Goal: Transaction & Acquisition: Purchase product/service

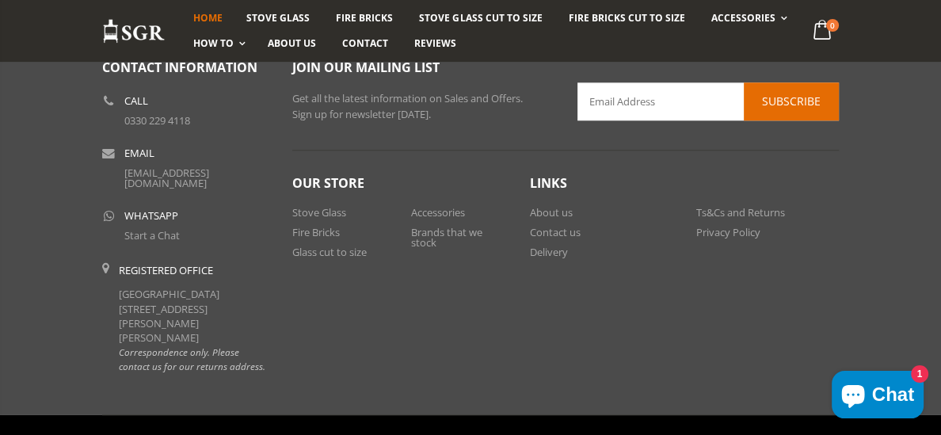
scroll to position [1396, 0]
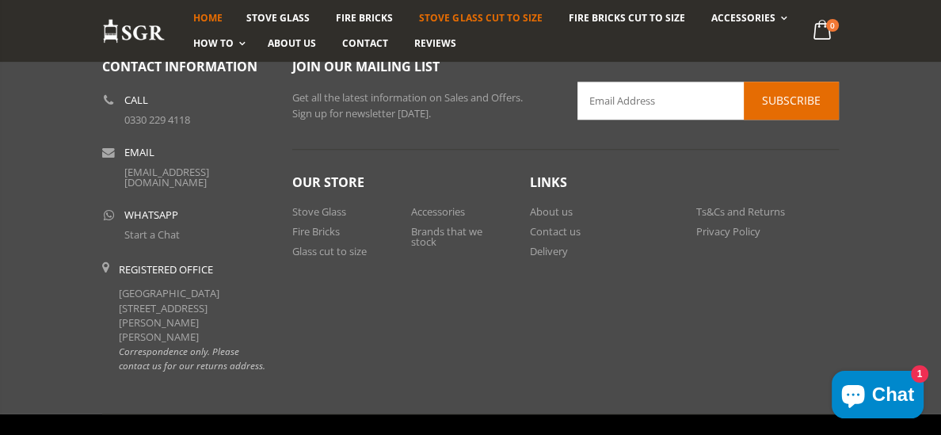
click at [462, 21] on span "Stove Glass Cut To Size" at bounding box center [480, 17] width 123 height 13
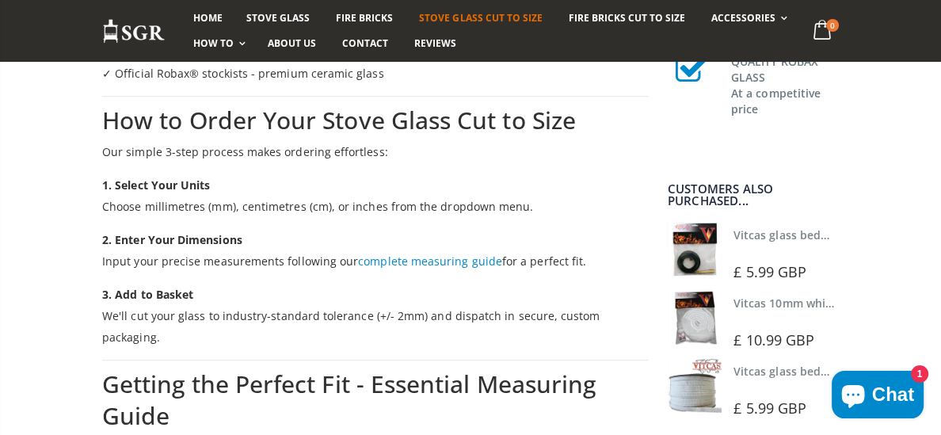
scroll to position [1540, 0]
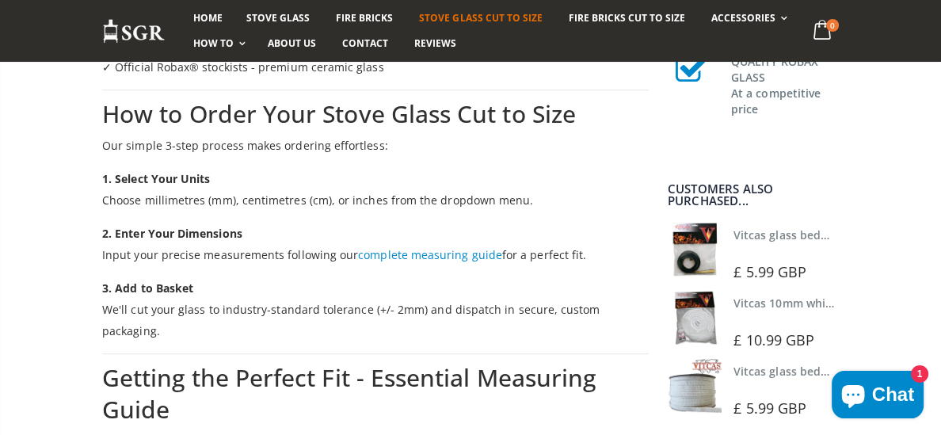
click at [421, 252] on link "complete measuring guide" at bounding box center [430, 254] width 144 height 15
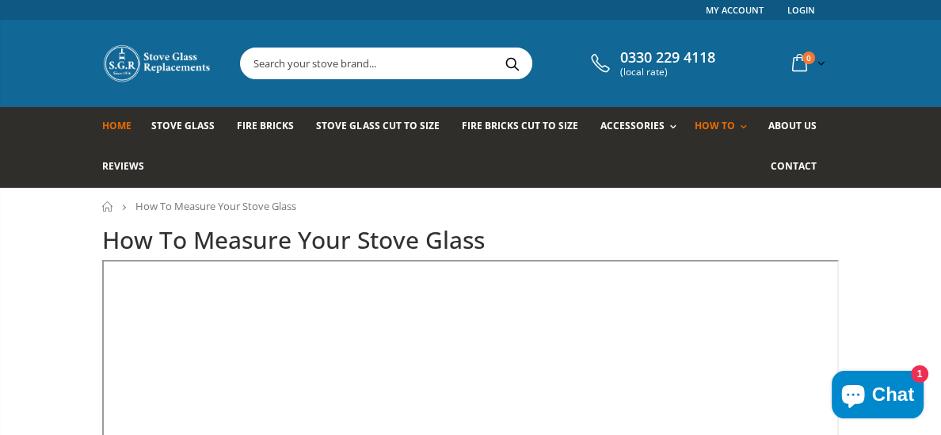
click at [117, 126] on span "Home" at bounding box center [116, 125] width 29 height 13
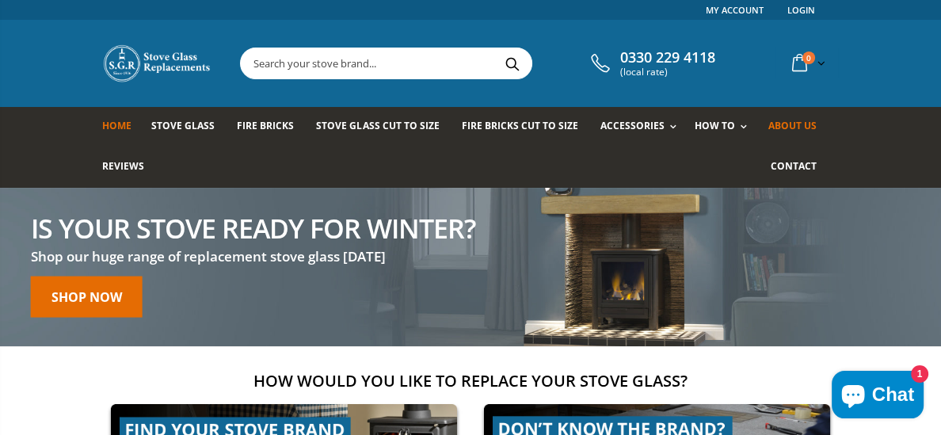
click at [807, 124] on span "About us" at bounding box center [792, 125] width 48 height 13
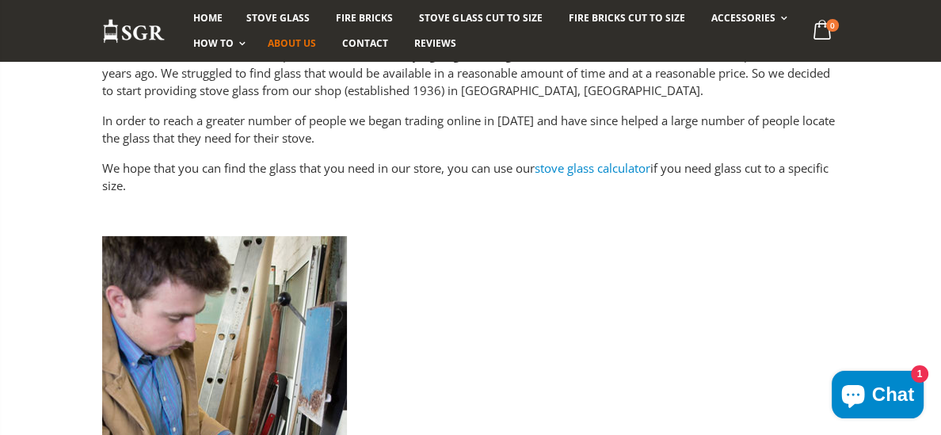
scroll to position [279, 0]
click at [632, 169] on link "stove glass calculator" at bounding box center [593, 169] width 116 height 16
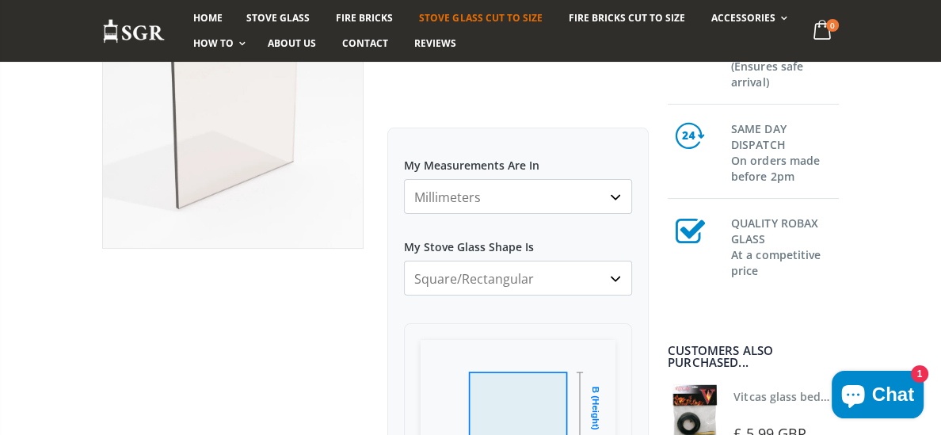
scroll to position [243, 0]
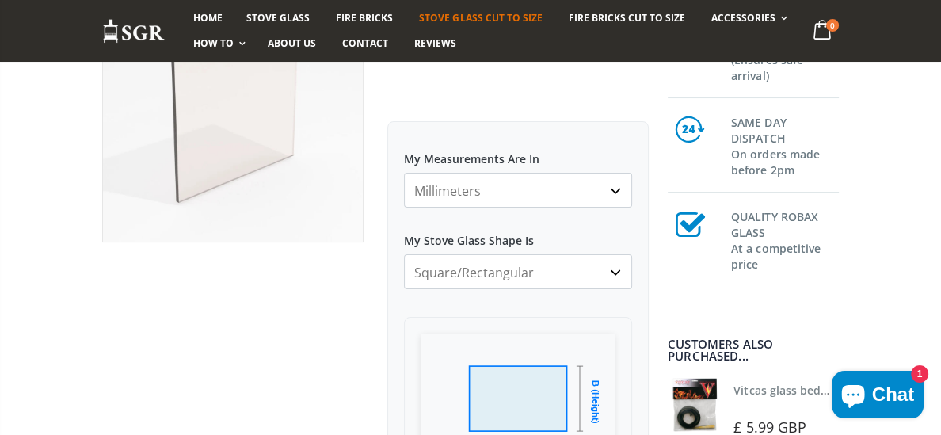
click at [616, 273] on select "Square/Rectangular Arched Half Arch Both Top Corners Cut Single Corner Cut All …" at bounding box center [518, 271] width 228 height 35
click at [404, 254] on select "Square/Rectangular Arched Half Arch Both Top Corners Cut Single Corner Cut All …" at bounding box center [518, 271] width 228 height 35
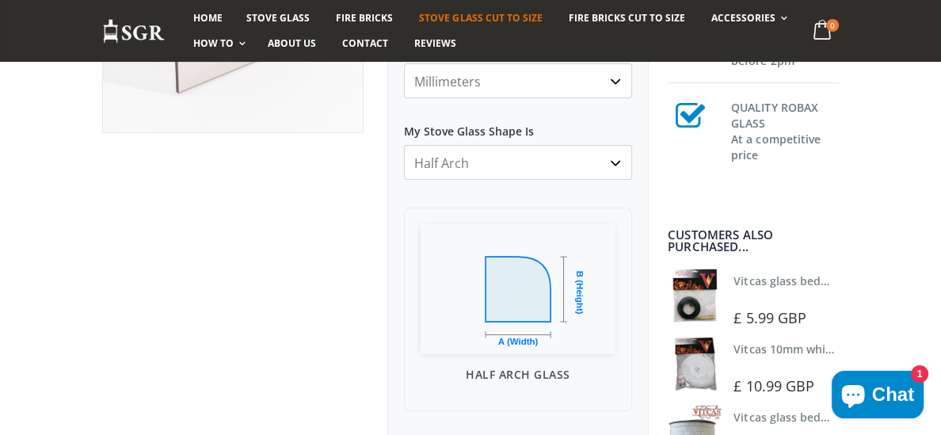
scroll to position [356, 0]
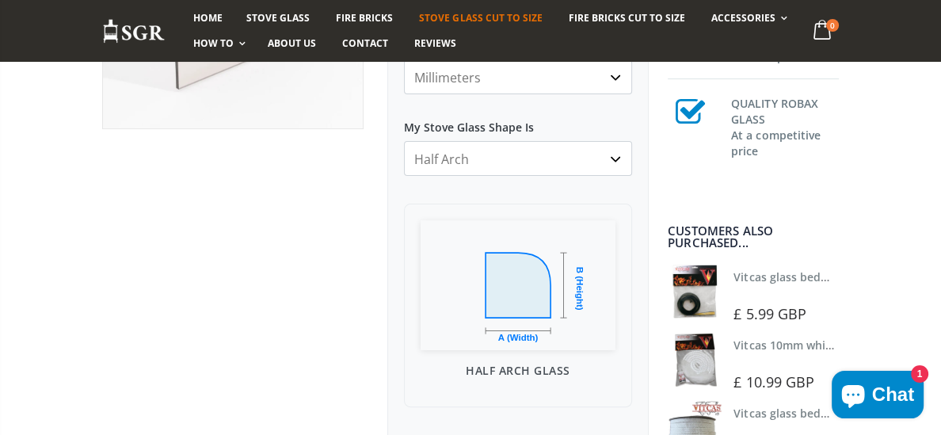
click at [616, 158] on select "Square/Rectangular Arched Half Arch Both Top Corners Cut Single Corner Cut All …" at bounding box center [518, 158] width 228 height 35
click at [404, 141] on select "Square/Rectangular Arched Half Arch Both Top Corners Cut Single Corner Cut All …" at bounding box center [518, 158] width 228 height 35
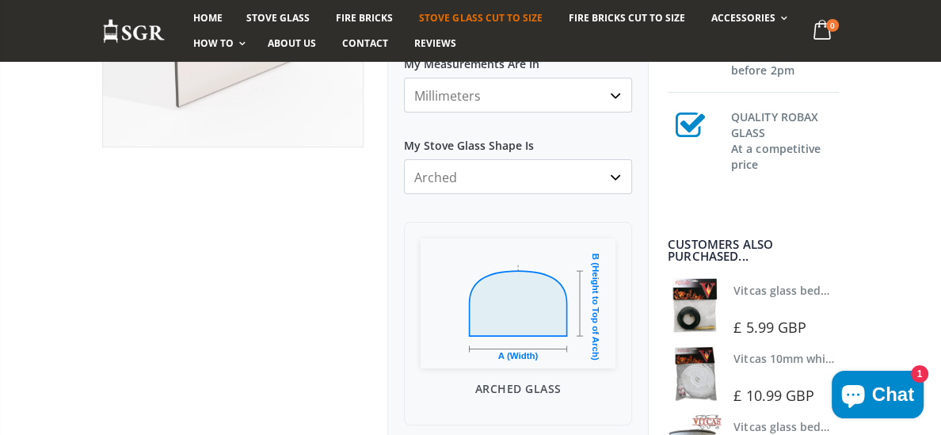
scroll to position [337, 0]
click at [620, 177] on select "Square/Rectangular Arched Half Arch Both Top Corners Cut Single Corner Cut All …" at bounding box center [518, 177] width 228 height 35
click at [404, 160] on select "Square/Rectangular Arched Half Arch Both Top Corners Cut Single Corner Cut All …" at bounding box center [518, 177] width 228 height 35
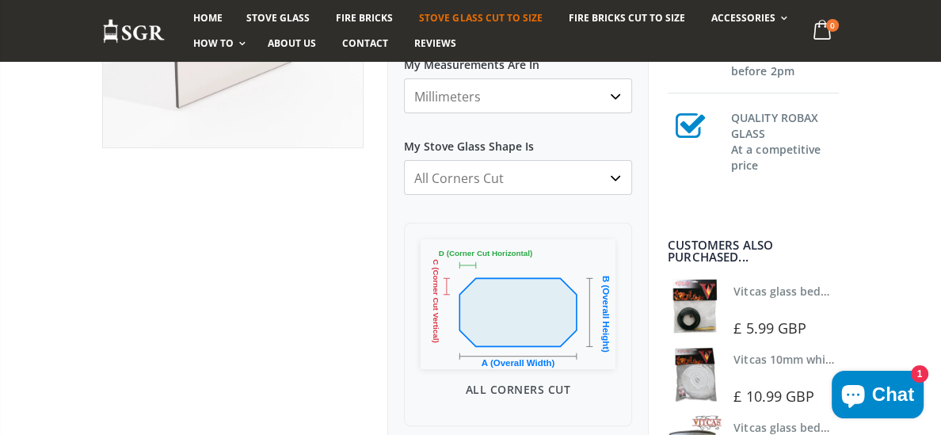
click at [610, 179] on select "Square/Rectangular Arched Half Arch Both Top Corners Cut Single Corner Cut All …" at bounding box center [518, 177] width 228 height 35
select select "arched"
click at [404, 160] on select "Square/Rectangular Arched Half Arch Both Top Corners Cut Single Corner Cut All …" at bounding box center [518, 177] width 228 height 35
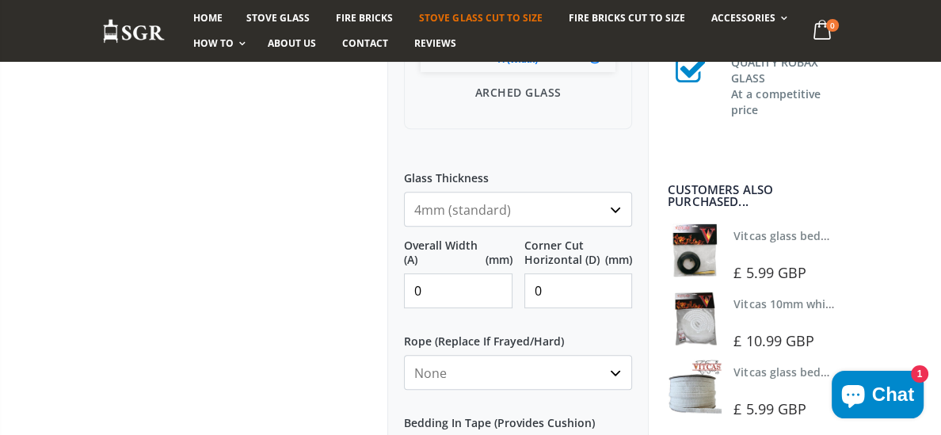
scroll to position [633, 0]
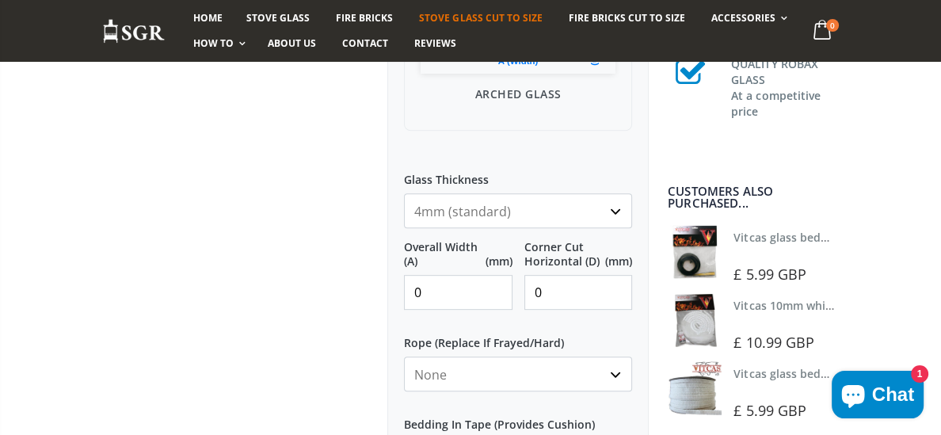
click at [435, 294] on input "0" at bounding box center [458, 292] width 108 height 35
type input "0"
type input "300"
click at [616, 291] on input "1" at bounding box center [578, 292] width 108 height 35
click at [616, 291] on input "2" at bounding box center [578, 292] width 108 height 35
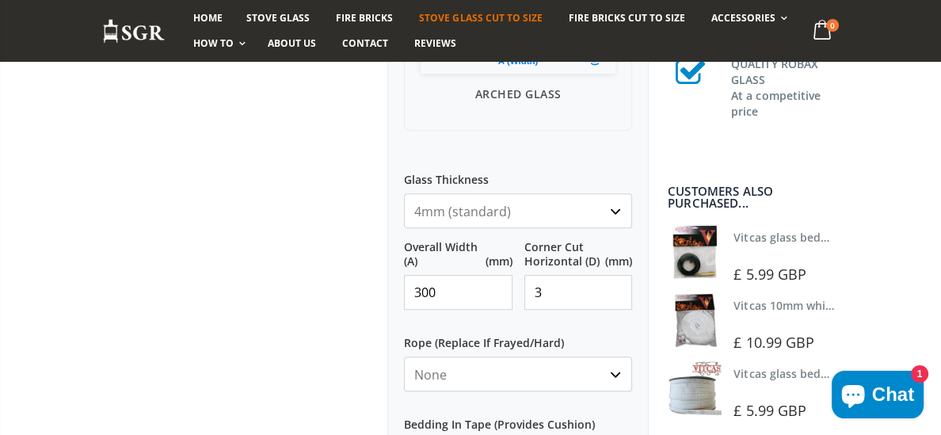
click at [616, 291] on input "3" at bounding box center [578, 292] width 108 height 35
click at [616, 291] on input "4" at bounding box center [578, 292] width 108 height 35
type input "5"
click at [616, 291] on input "5" at bounding box center [578, 292] width 108 height 35
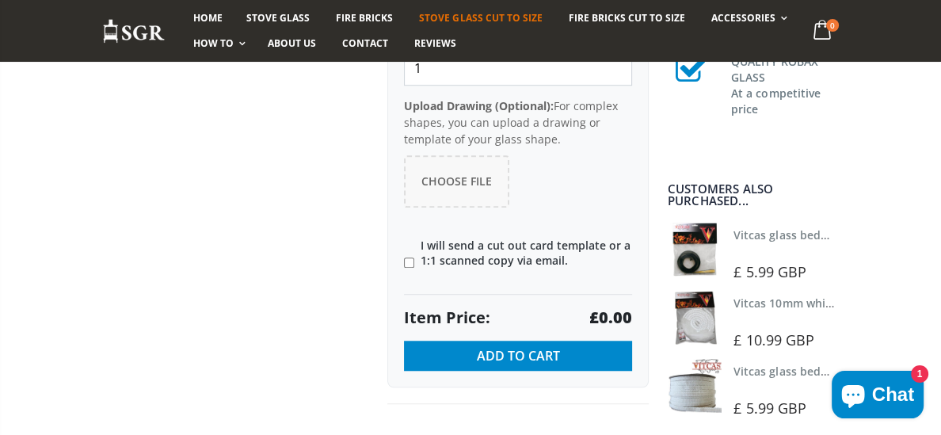
scroll to position [1102, 0]
click at [404, 260] on input"] "I will send a cut out card template or a 1:1 scanned copy via email." at bounding box center [409, 262] width 10 height 10
checkbox input"] "true"
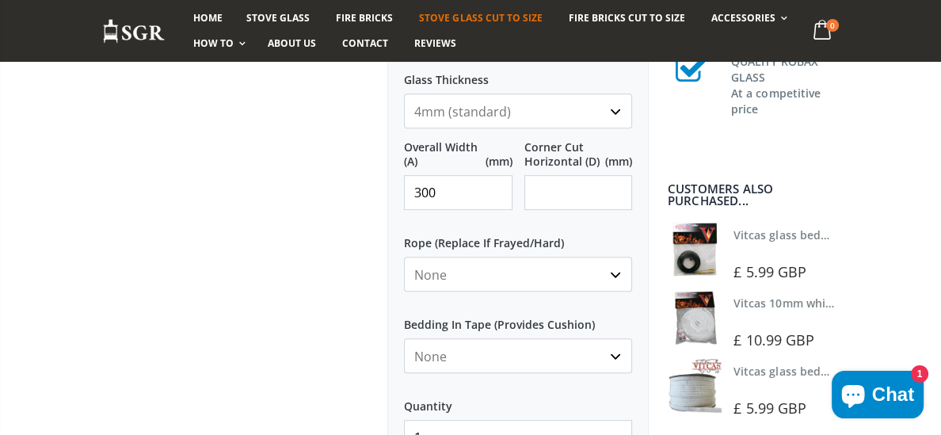
scroll to position [733, 0]
click at [616, 271] on select "None 3mm White 6mm White 8mm White 10mm White 12mm White 6mm Black 8mm Black 10…" at bounding box center [518, 273] width 228 height 35
select select "8mm-white"
click at [404, 256] on select "None 3mm White 6mm White 8mm White 10mm White 12mm White 6mm Black 8mm Black 10…" at bounding box center [518, 273] width 228 height 35
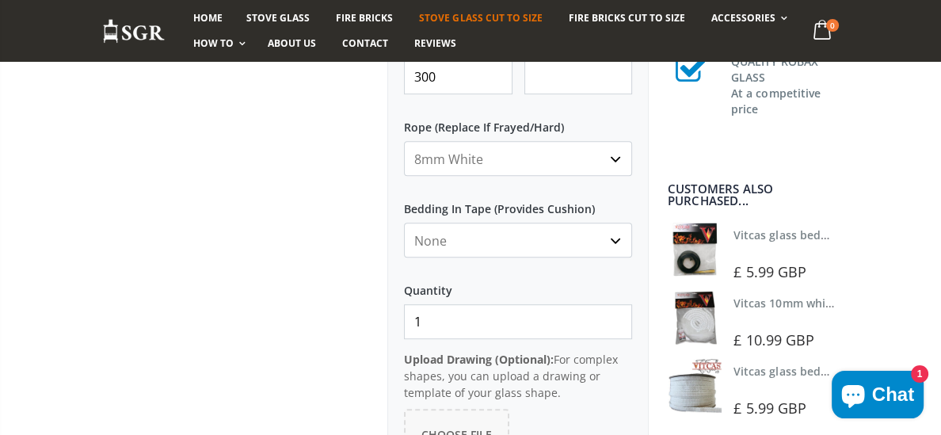
scroll to position [850, 0]
click at [617, 237] on select "None Black White" at bounding box center [518, 238] width 228 height 35
select select "white"
click at [404, 221] on select "None Black White" at bounding box center [518, 238] width 228 height 35
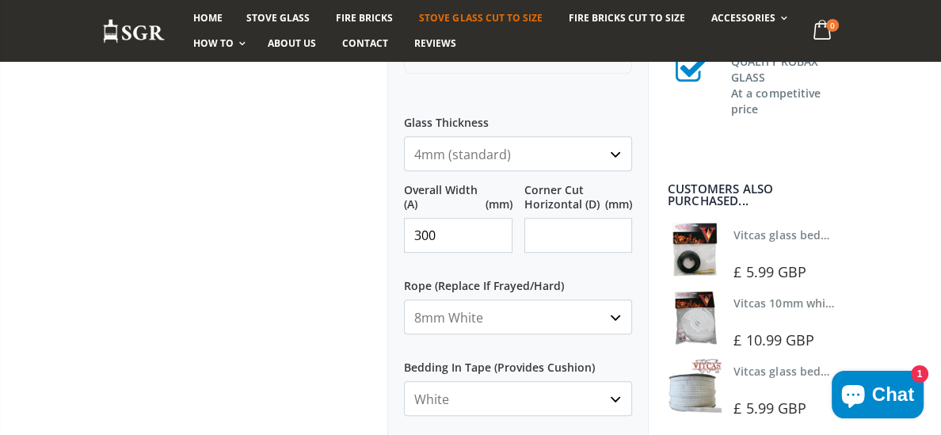
scroll to position [687, 0]
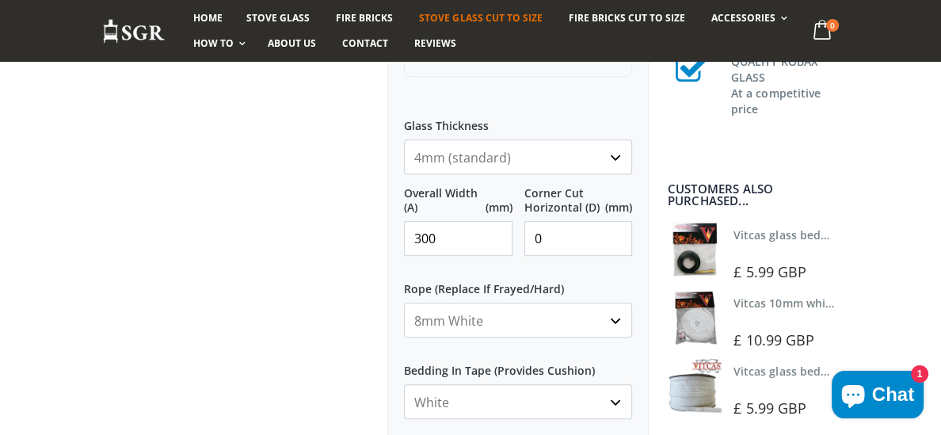
click at [619, 244] on input "0" at bounding box center [578, 238] width 108 height 35
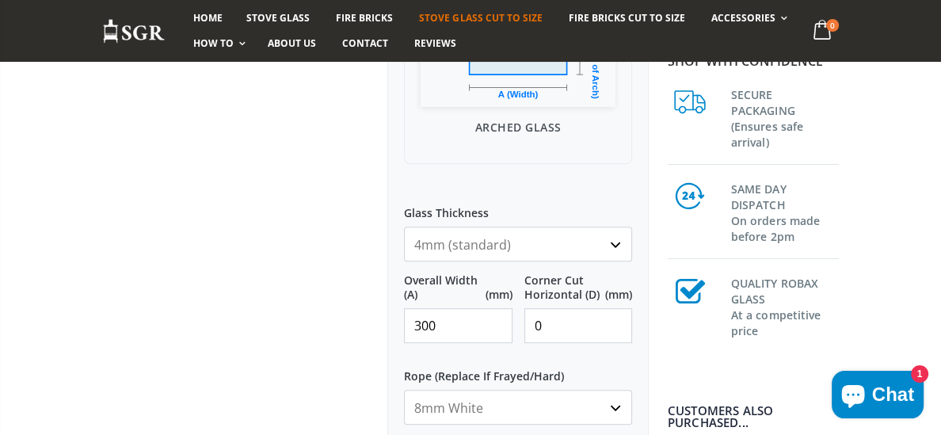
scroll to position [591, 0]
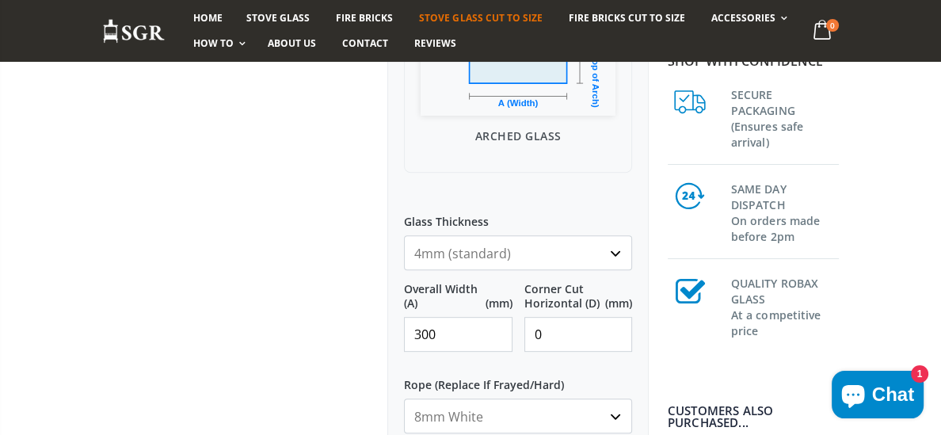
click at [615, 248] on select "4mm (standard) 5mm (gas fires with baffled flue) 3mm (For Use In Stoves With Th…" at bounding box center [518, 252] width 228 height 35
click at [612, 256] on select "4mm (standard) 5mm (gas fires with baffled flue) 3mm (For Use In Stoves With Th…" at bounding box center [518, 252] width 228 height 35
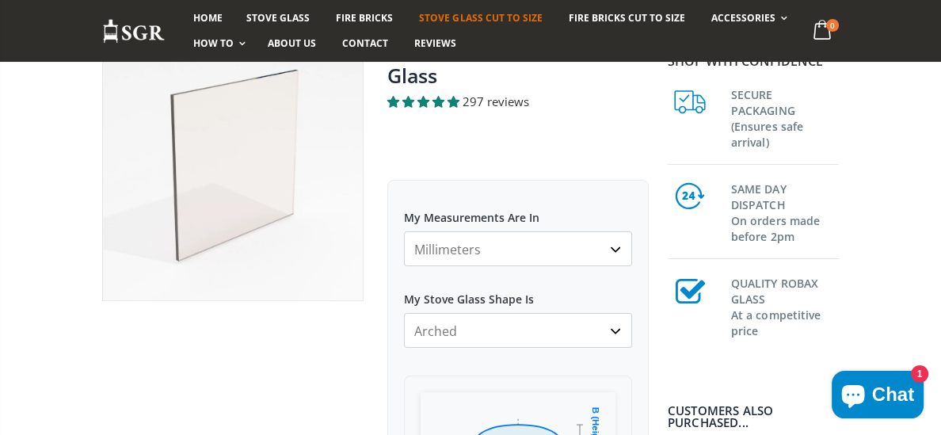
scroll to position [182, 0]
click at [615, 251] on select "Millimeters Centimeters Inches" at bounding box center [518, 251] width 228 height 35
click at [404, 234] on select "Millimeters Centimeters Inches" at bounding box center [518, 251] width 228 height 35
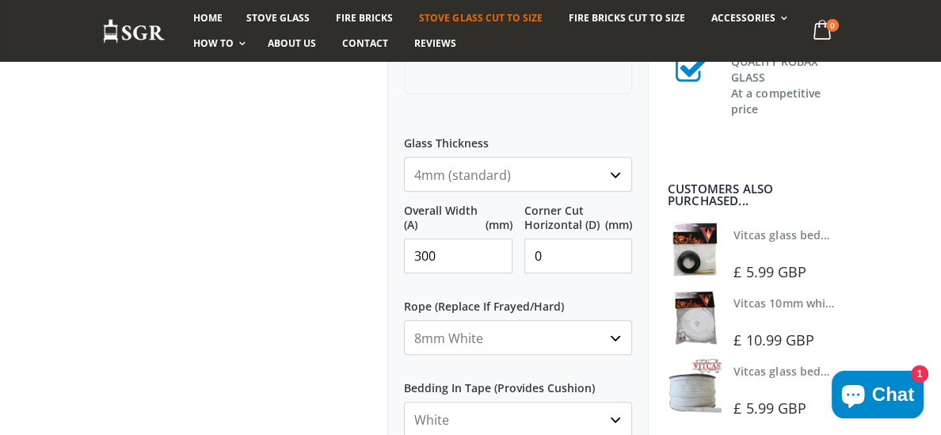
scroll to position [672, 0]
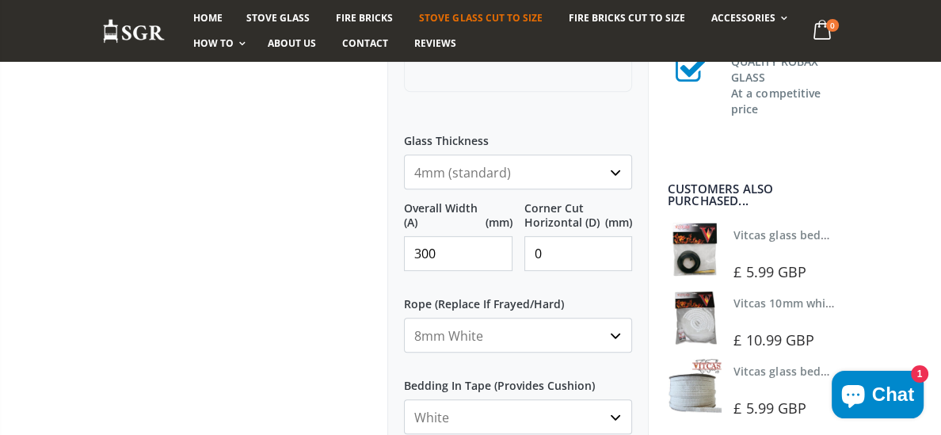
click at [615, 256] on input "0" at bounding box center [578, 253] width 108 height 35
click at [617, 257] on input "0" at bounding box center [578, 253] width 108 height 35
click at [616, 248] on input "1" at bounding box center [578, 253] width 108 height 35
type input "2"
click at [616, 248] on input "2" at bounding box center [578, 253] width 108 height 35
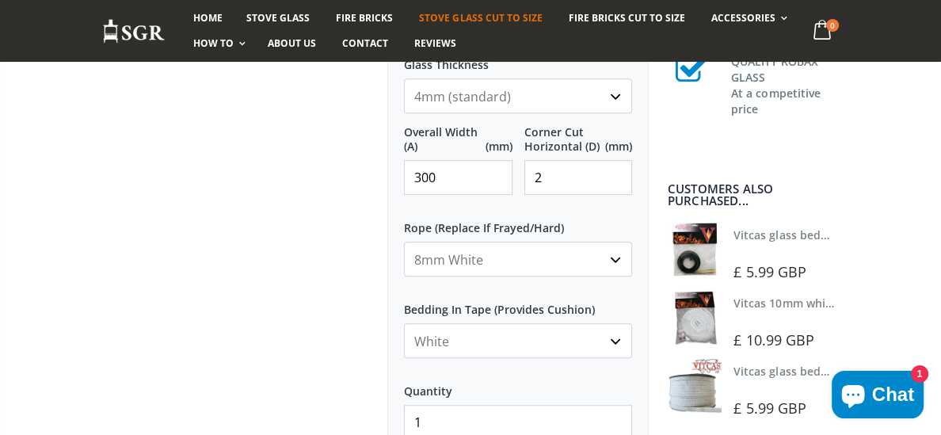
scroll to position [748, 0]
click at [491, 262] on select "None 3mm White 6mm White 8mm White 10mm White 12mm White 6mm Black 8mm Black 10…" at bounding box center [518, 258] width 228 height 35
click at [491, 261] on select "None 3mm White 6mm White 8mm White 10mm White 12mm White 6mm Black 8mm Black 10…" at bounding box center [518, 258] width 228 height 35
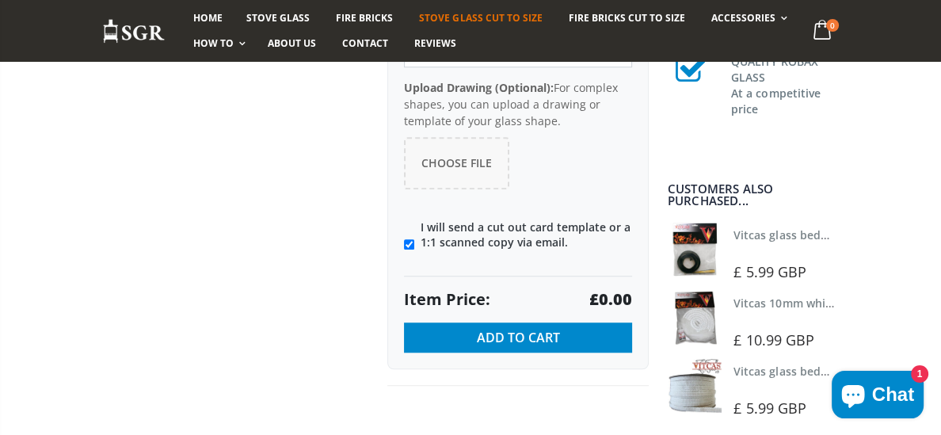
scroll to position [1121, 0]
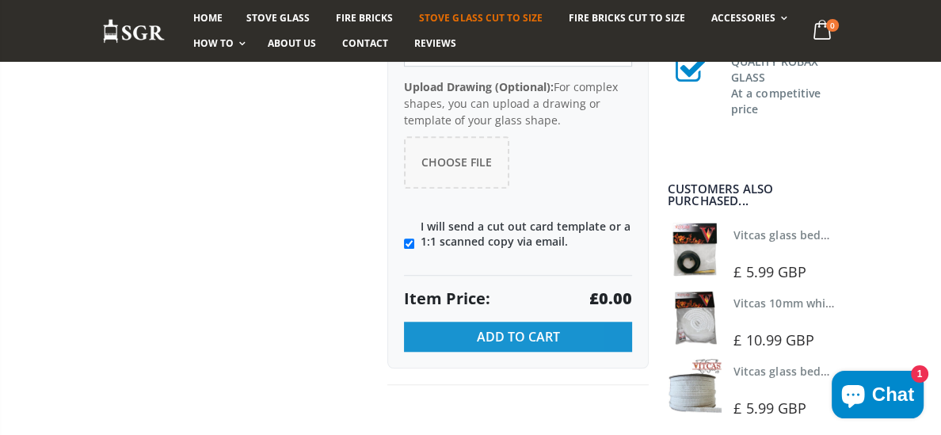
click at [524, 335] on span "Add to Cart" at bounding box center [518, 336] width 83 height 17
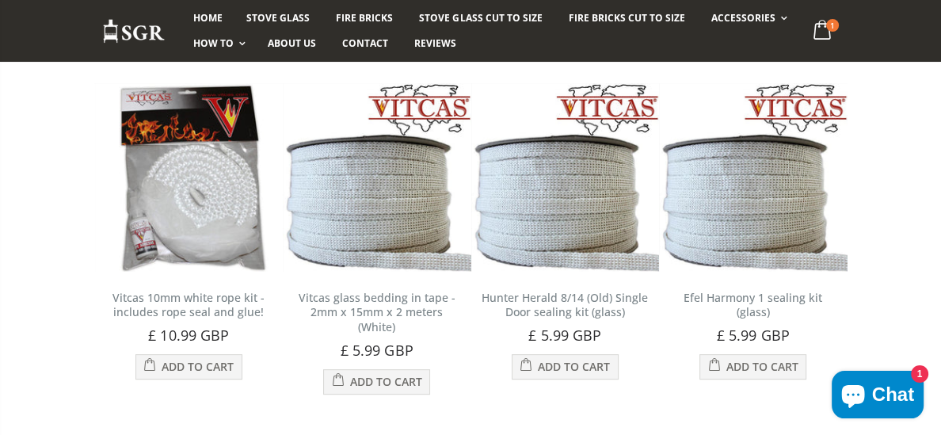
scroll to position [526, 0]
click at [524, 336] on div "£ 5.99 GBP" at bounding box center [565, 334] width 173 height 14
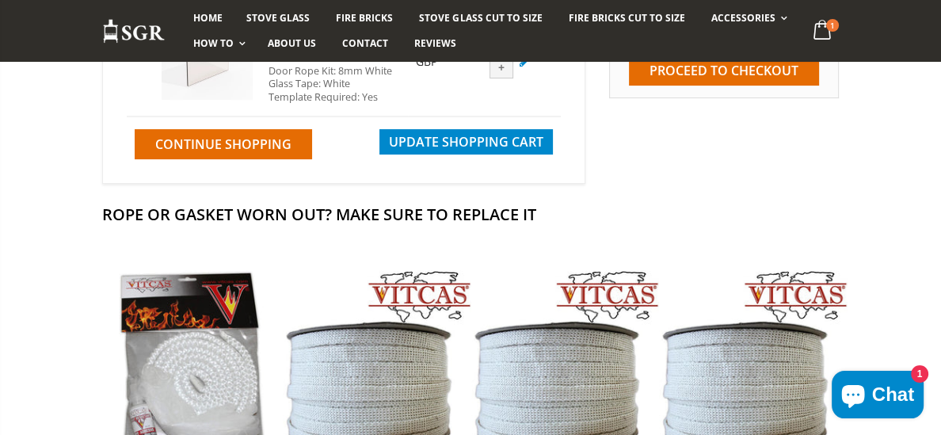
scroll to position [0, 0]
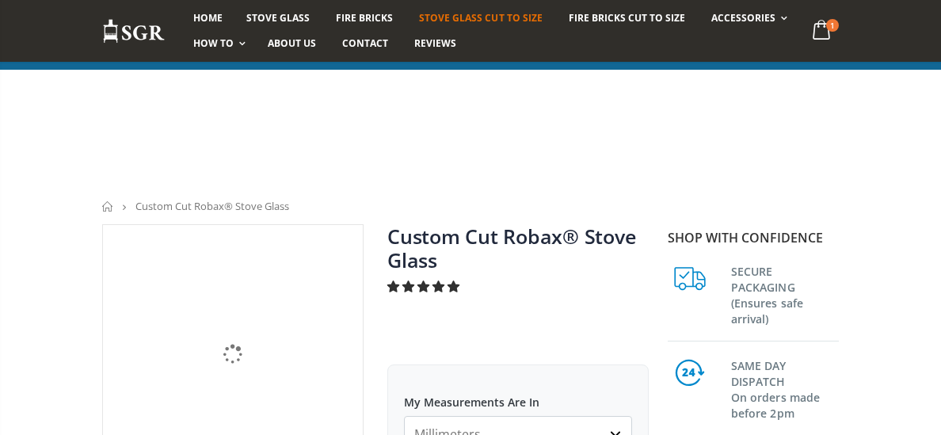
select select "arched"
select select "8mm-white"
select select "white"
